Goal: Information Seeking & Learning: Learn about a topic

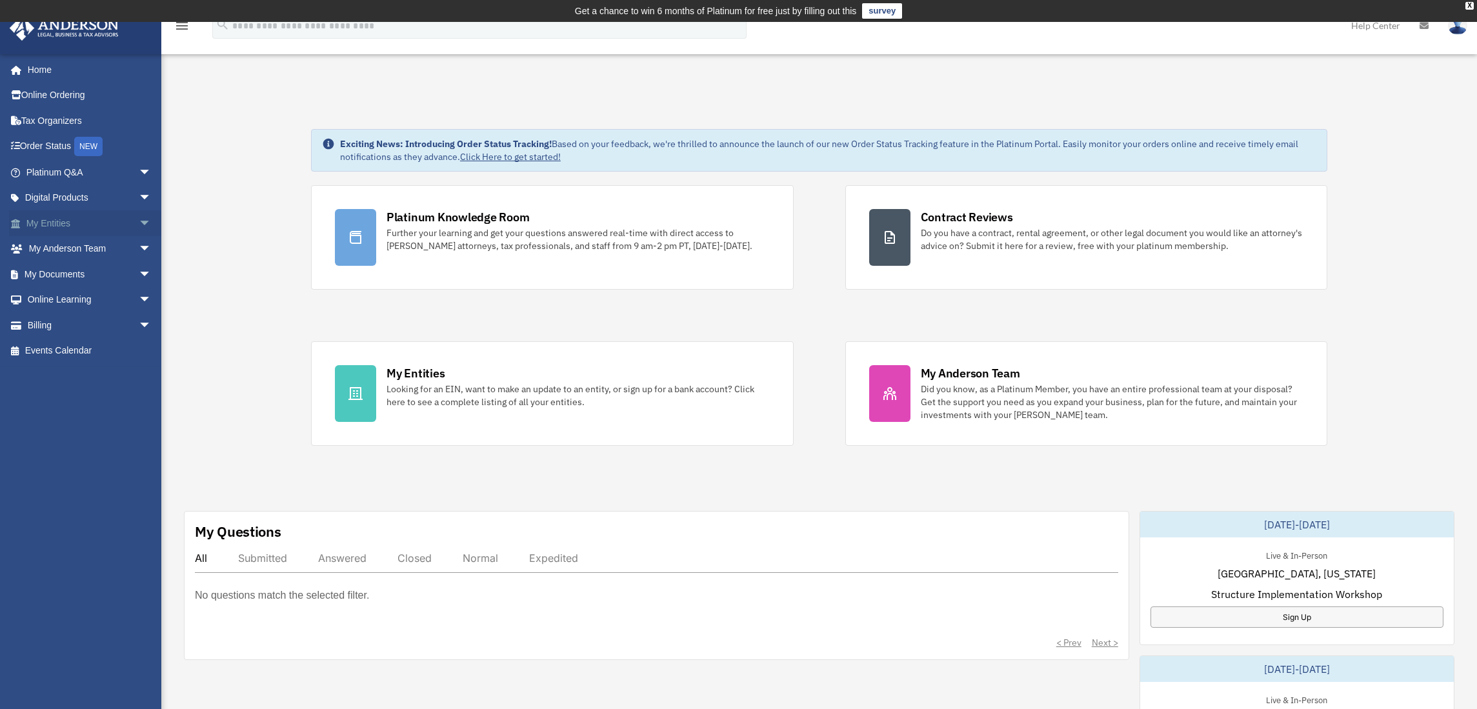
click at [80, 226] on link "My Entities arrow_drop_down" at bounding box center [90, 223] width 162 height 26
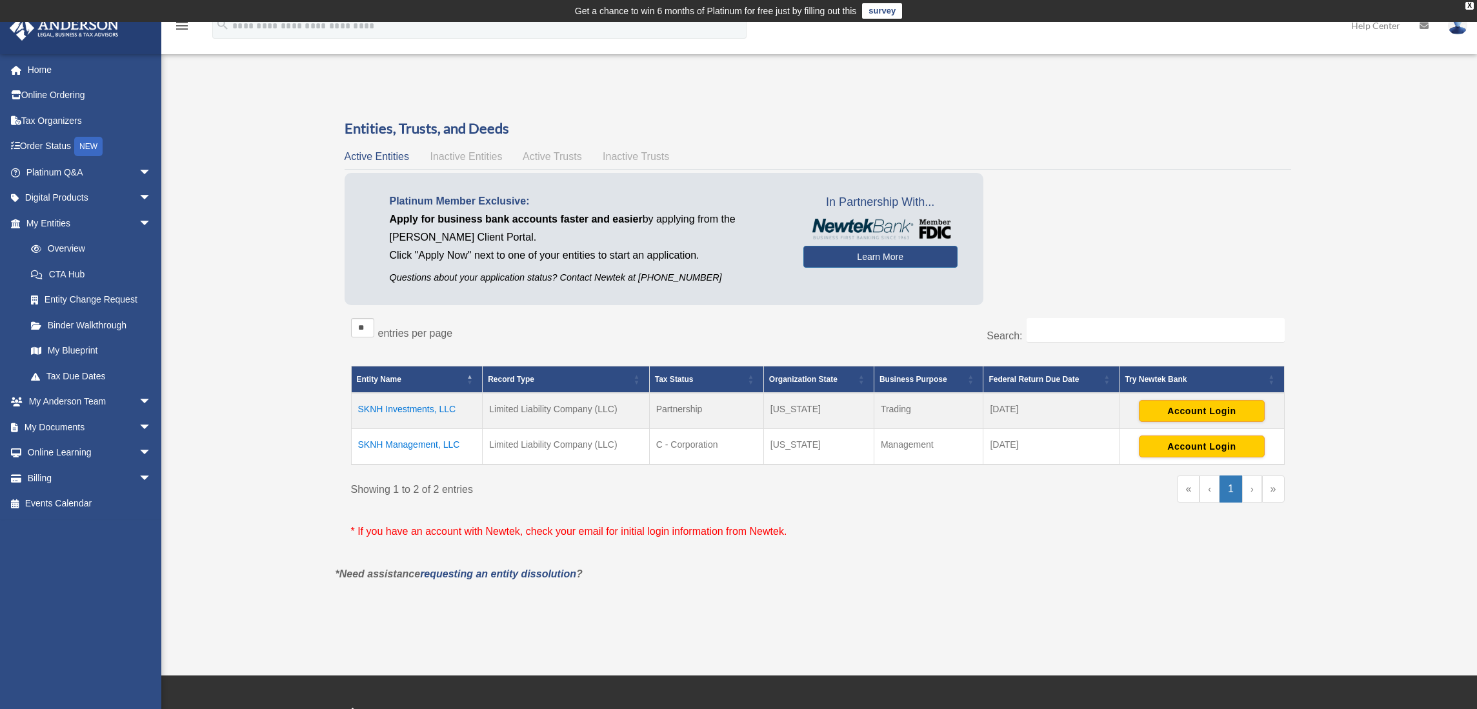
click at [421, 410] on td "SKNH Investments, LLC" at bounding box center [417, 411] width 132 height 36
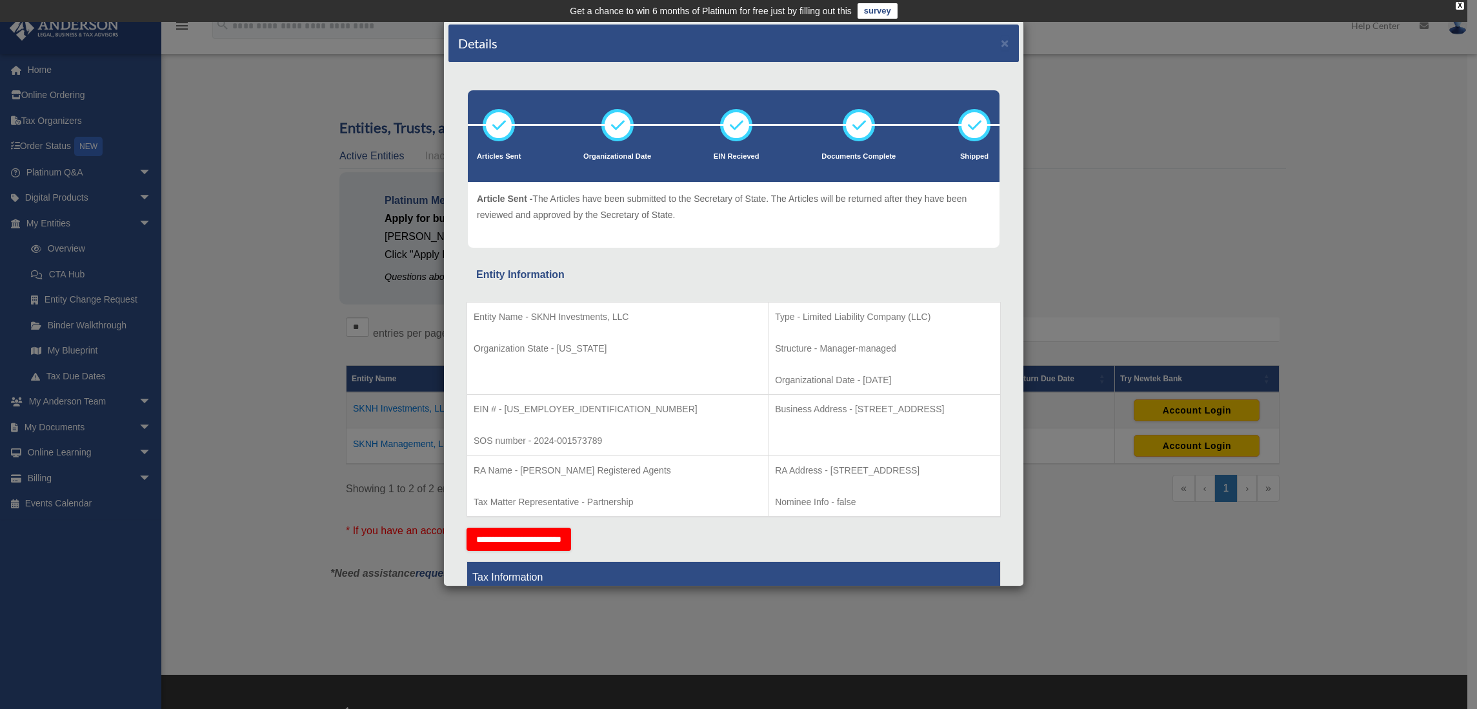
click at [1095, 286] on div "Details × Articles Sent Organizational Date" at bounding box center [738, 354] width 1477 height 709
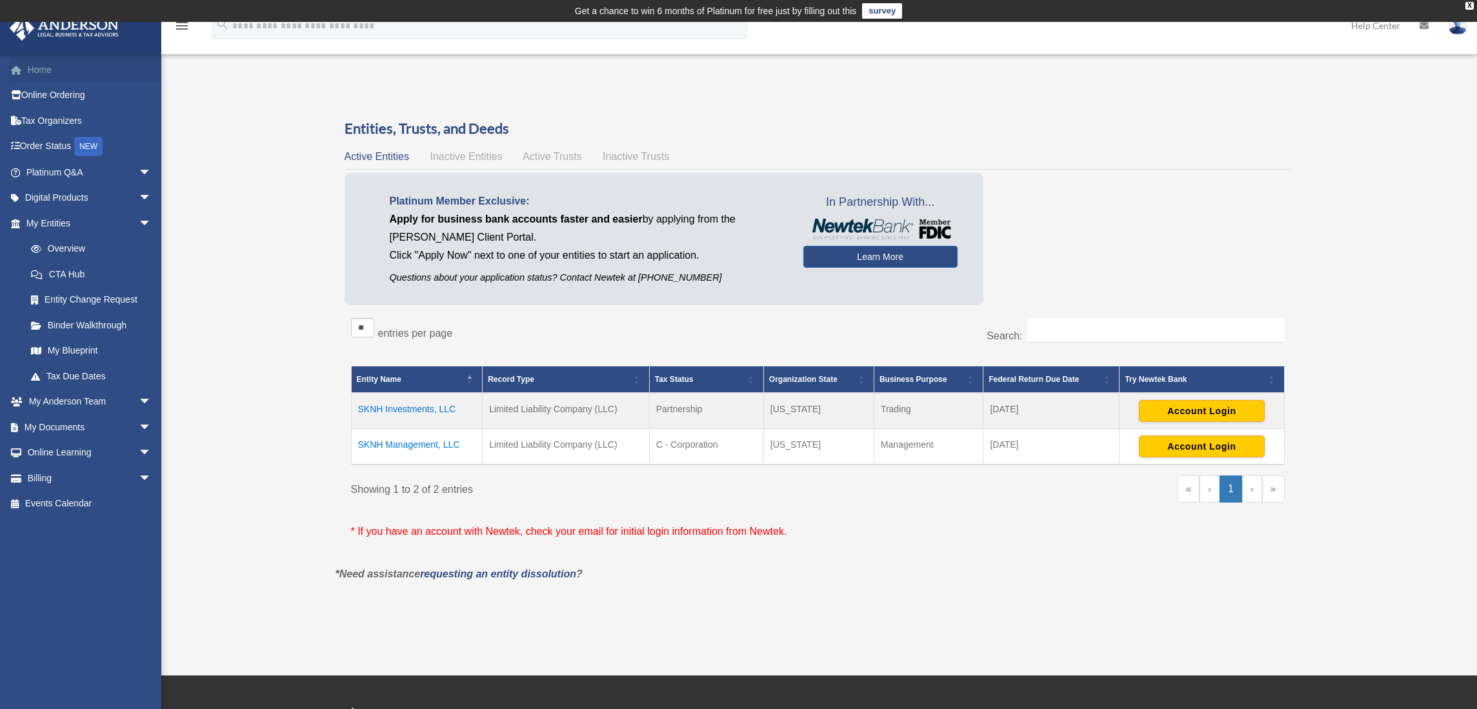
click at [45, 73] on link "Home" at bounding box center [90, 70] width 162 height 26
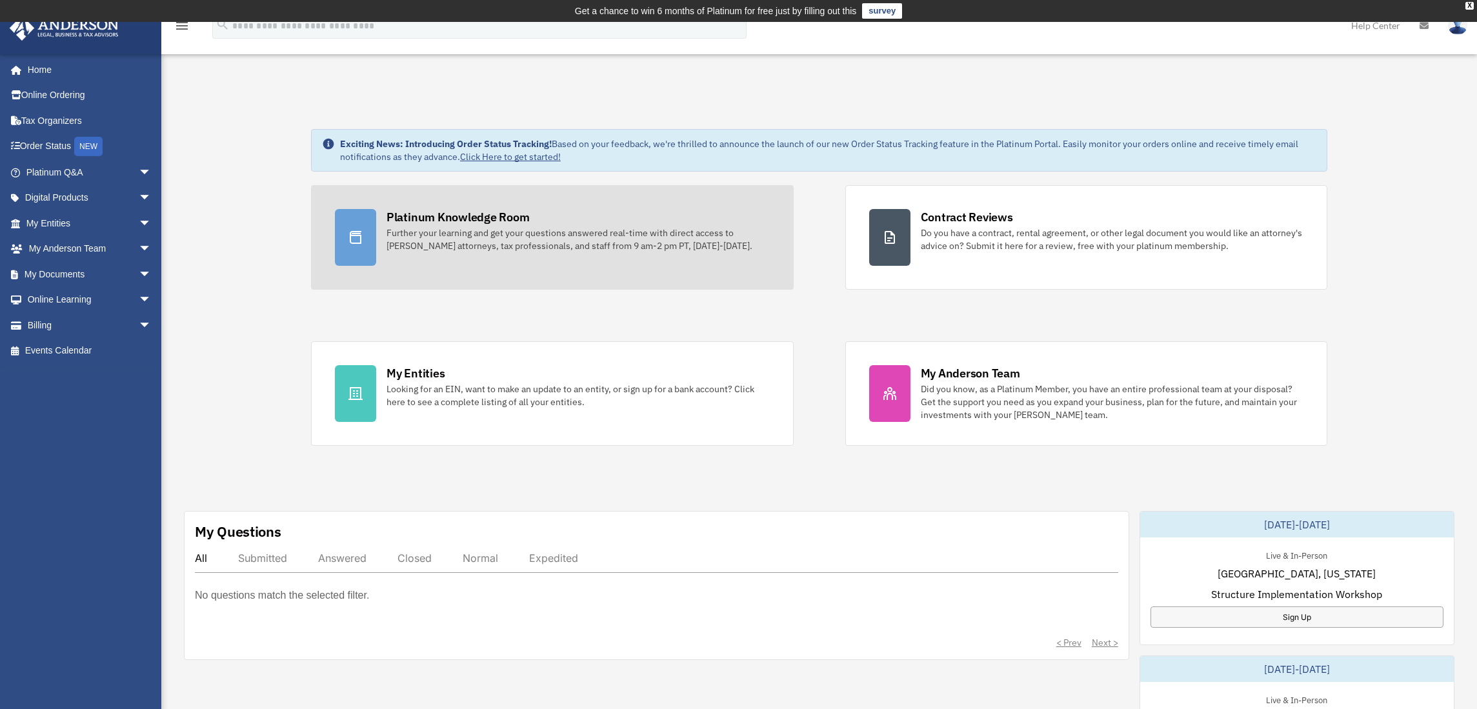
click at [428, 215] on div "Platinum Knowledge Room" at bounding box center [457, 217] width 143 height 16
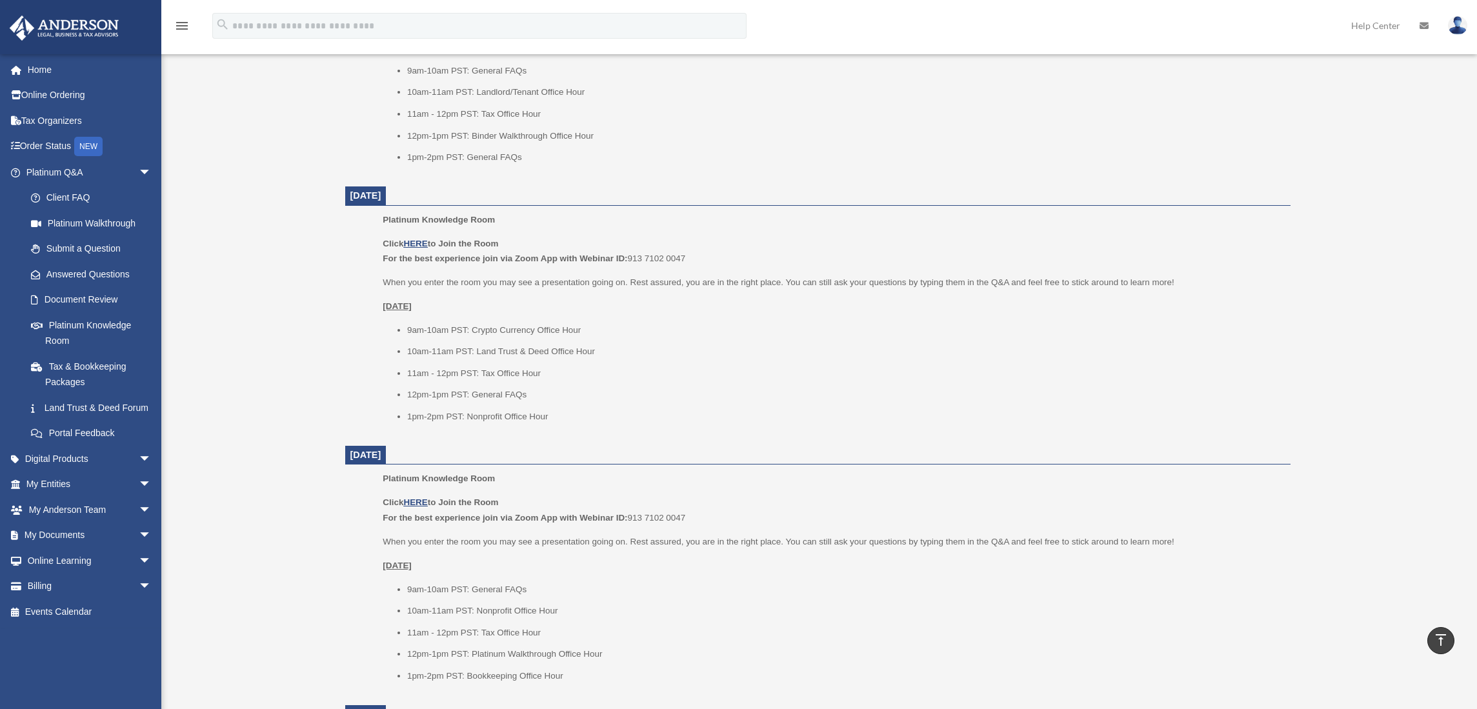
scroll to position [993, 0]
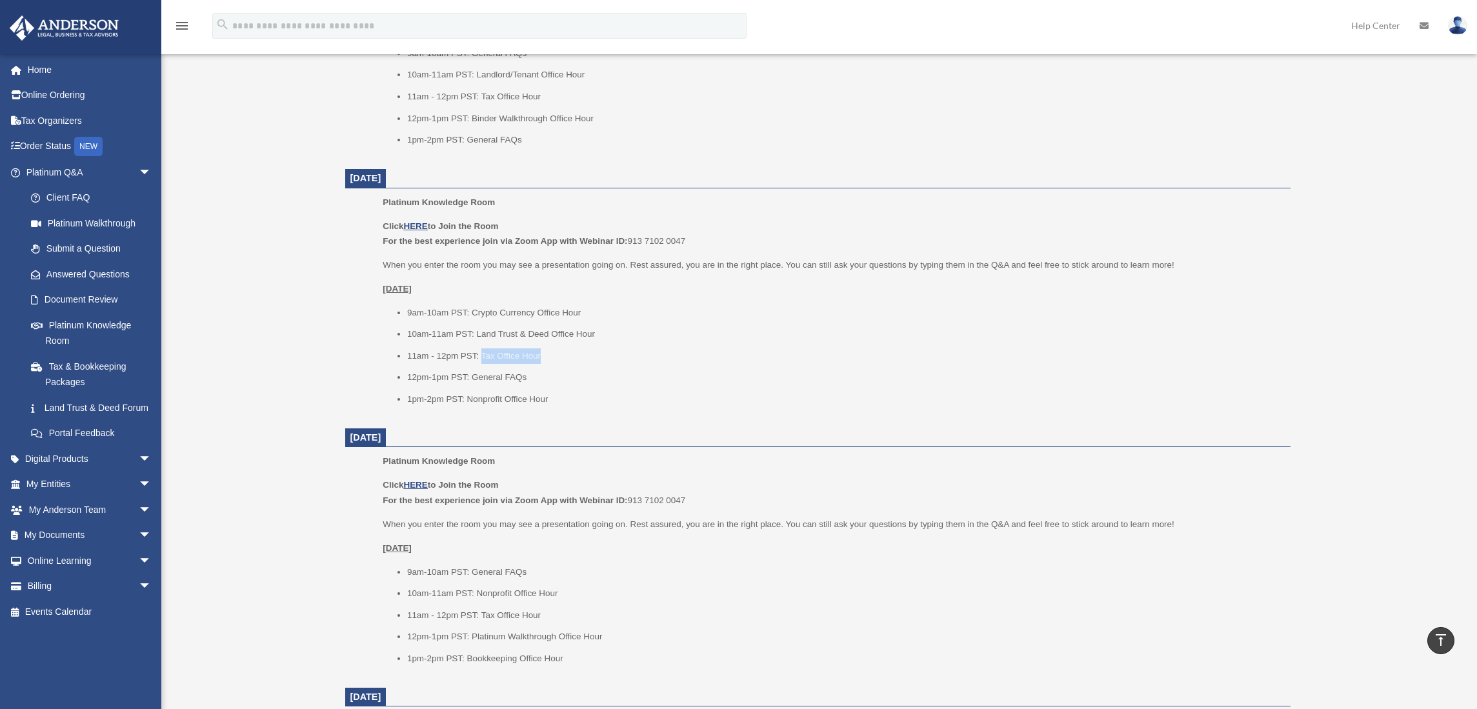
drag, startPoint x: 482, startPoint y: 356, endPoint x: 638, endPoint y: 364, distance: 156.3
click at [589, 361] on li "11am - 12pm PST: Tax Office Hour" at bounding box center [844, 355] width 874 height 15
click at [691, 368] on ul "9am-10am PST: Crypto Currency Office Hour 10am-11am PST: Land Trust & Deed Offi…" at bounding box center [832, 356] width 898 height 102
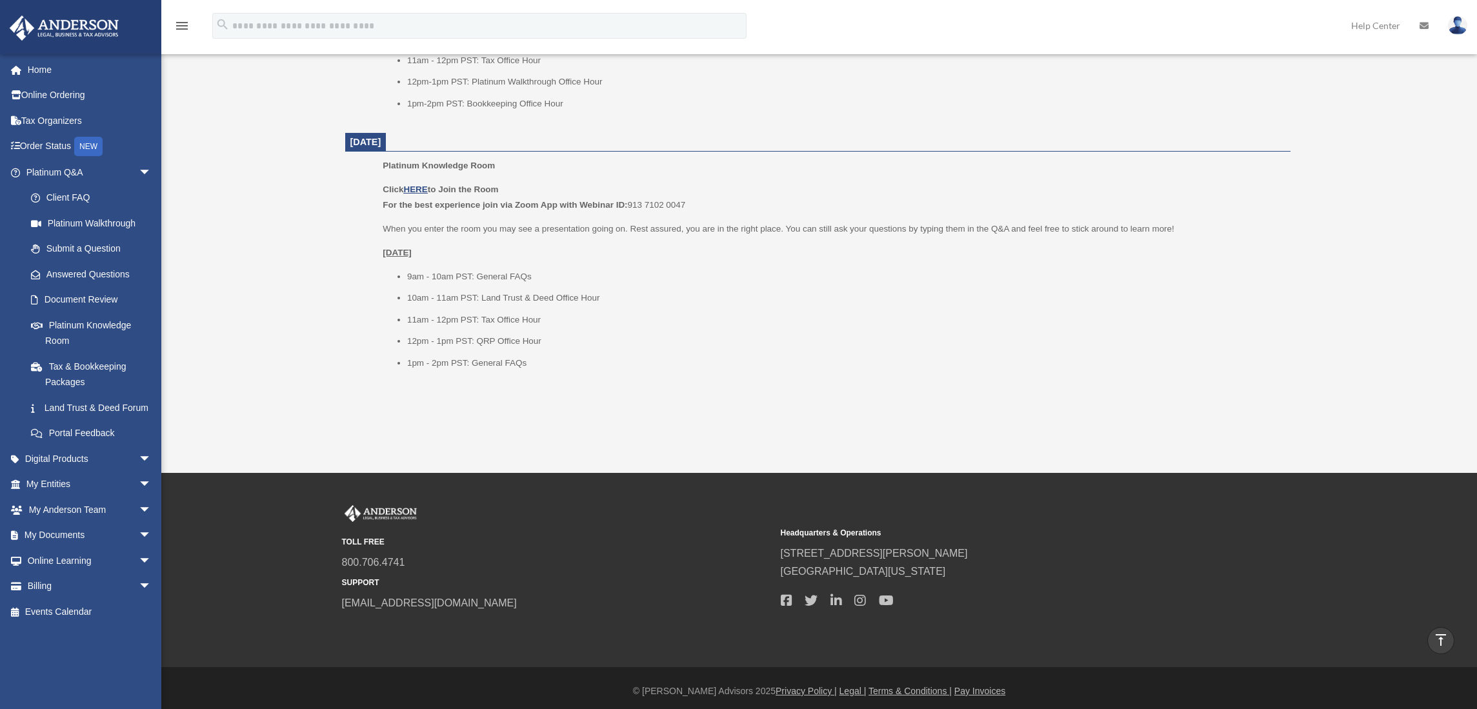
scroll to position [1554, 0]
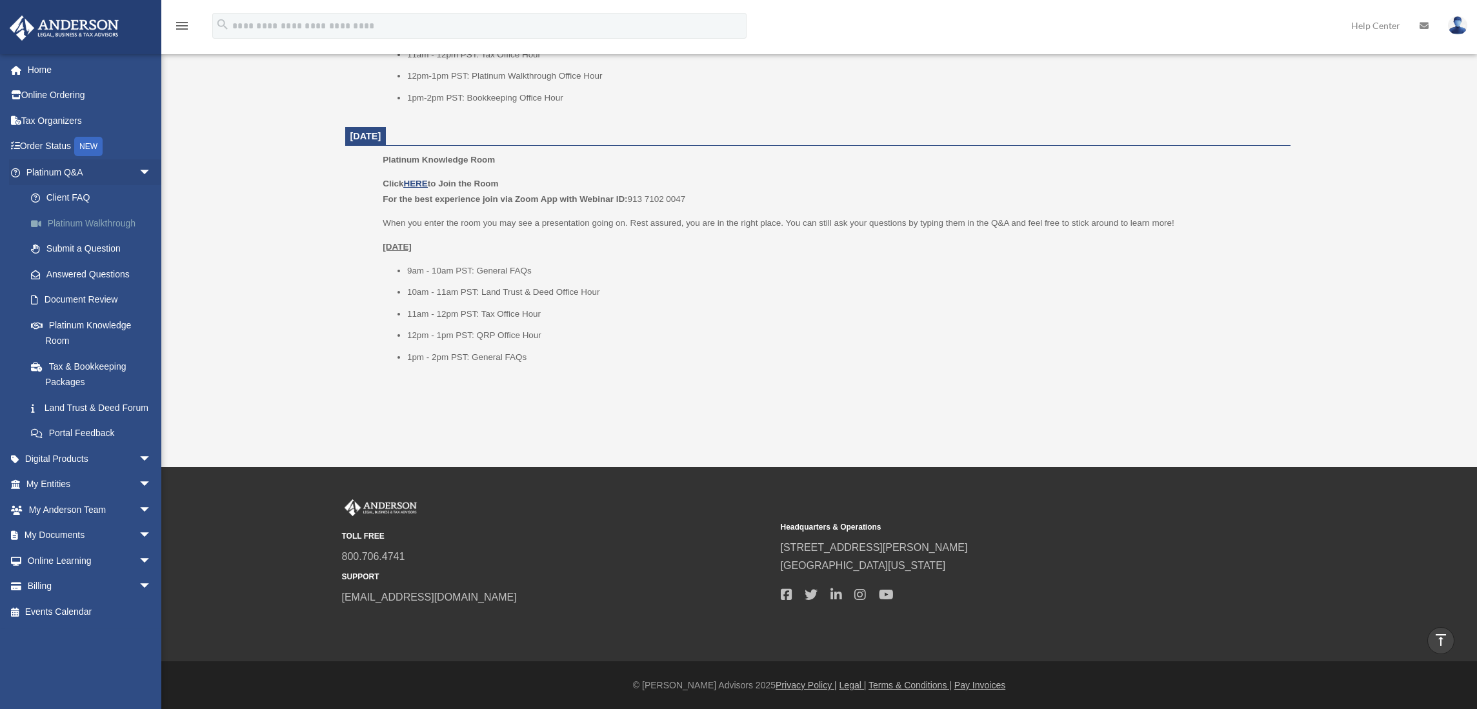
click at [87, 223] on link "Platinum Walkthrough" at bounding box center [94, 223] width 153 height 26
